Goal: Information Seeking & Learning: Learn about a topic

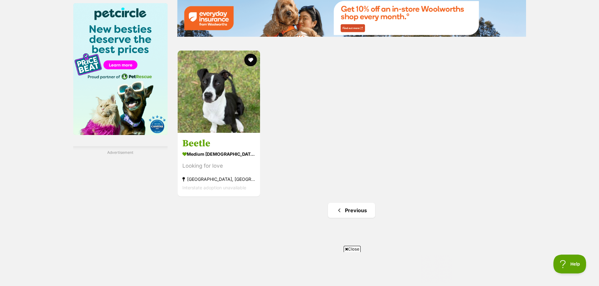
scroll to position [786, 0]
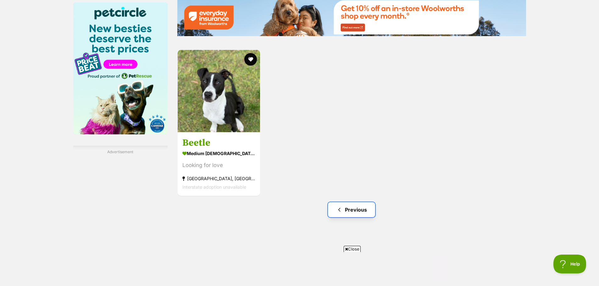
click at [360, 211] on link "Previous" at bounding box center [351, 209] width 47 height 15
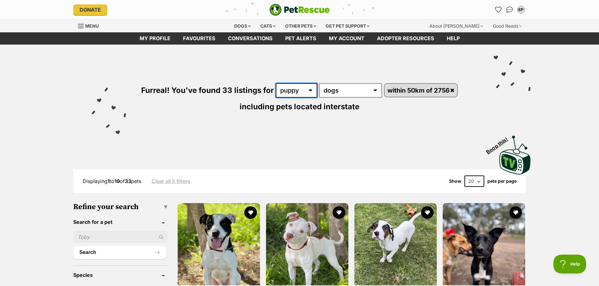
click at [293, 87] on select "any age puppy adult senior" at bounding box center [296, 90] width 41 height 14
select select "adult"
click at [276, 83] on select "any age puppy adult senior" at bounding box center [296, 90] width 41 height 14
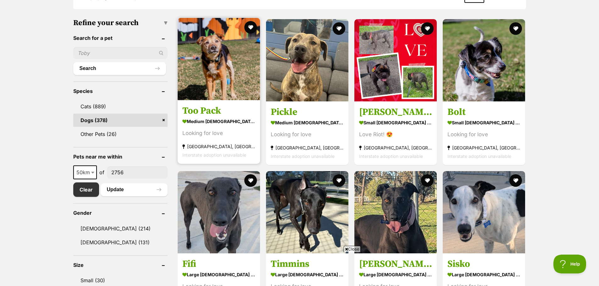
scroll to position [126, 0]
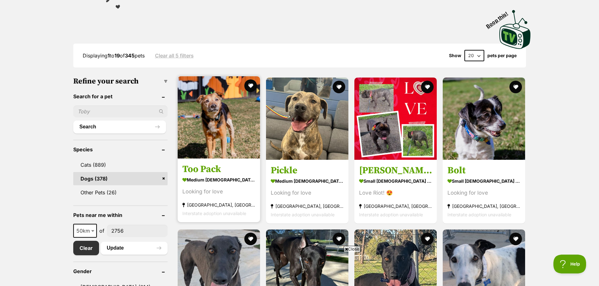
click at [226, 125] on img at bounding box center [219, 117] width 82 height 82
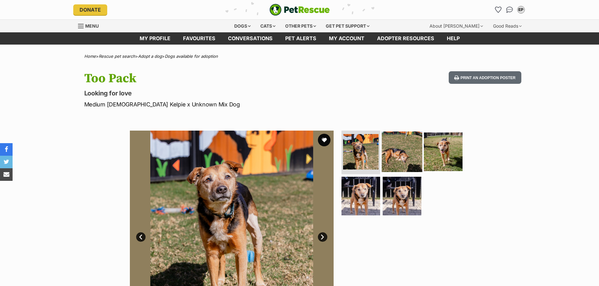
click at [398, 158] on img at bounding box center [402, 151] width 41 height 41
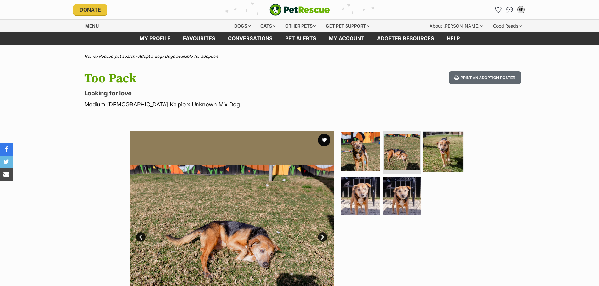
click at [439, 157] on img at bounding box center [443, 151] width 41 height 41
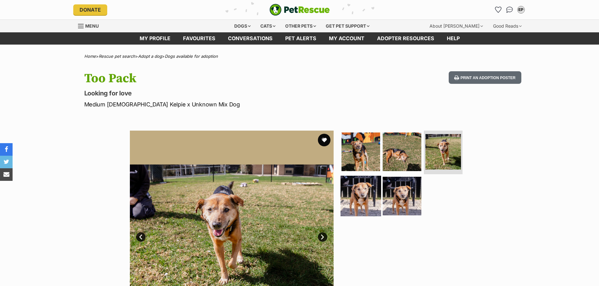
click at [362, 205] on img at bounding box center [360, 196] width 41 height 41
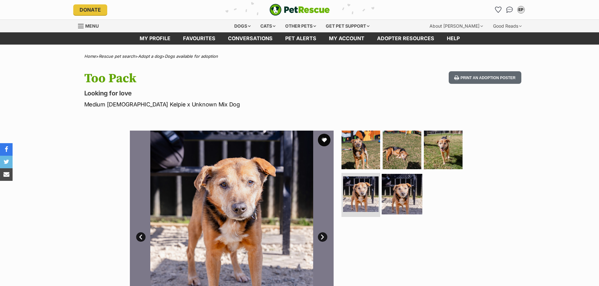
click at [403, 194] on img at bounding box center [402, 194] width 41 height 41
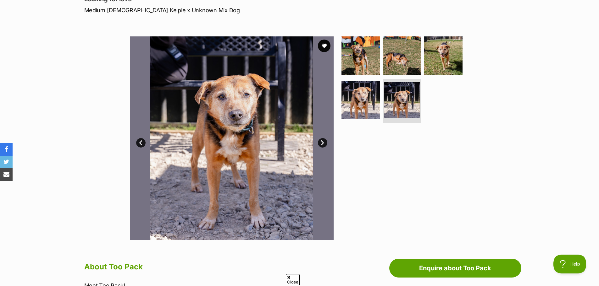
click at [321, 143] on link "Next" at bounding box center [322, 142] width 9 height 9
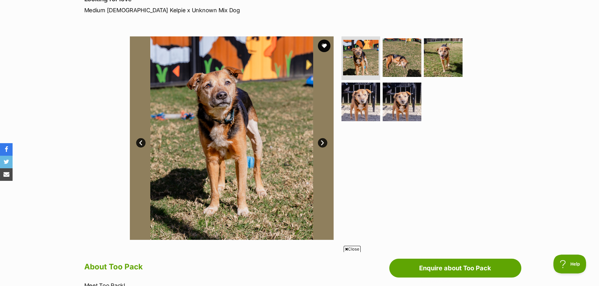
click at [321, 143] on link "Next" at bounding box center [322, 142] width 9 height 9
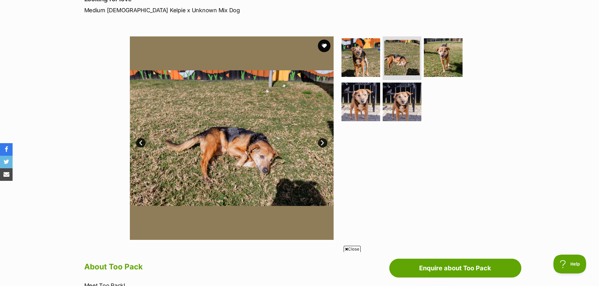
click at [321, 143] on link "Next" at bounding box center [322, 142] width 9 height 9
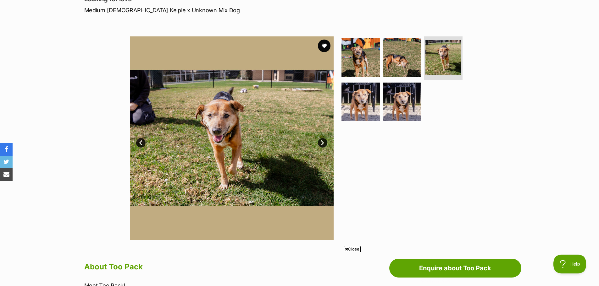
click at [321, 143] on link "Next" at bounding box center [322, 142] width 9 height 9
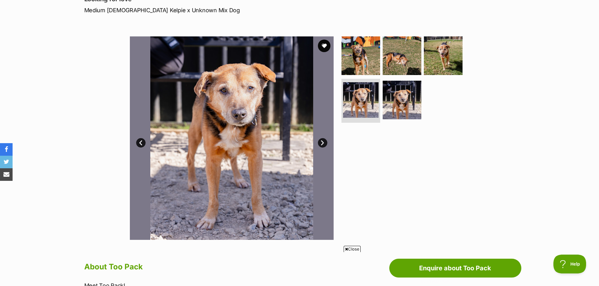
click at [321, 143] on link "Next" at bounding box center [322, 142] width 9 height 9
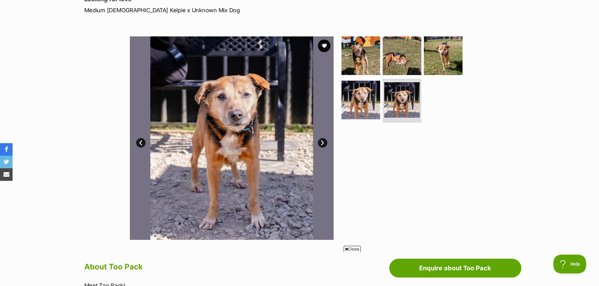
click at [321, 143] on link "Next" at bounding box center [322, 142] width 9 height 9
